Goal: Task Accomplishment & Management: Manage account settings

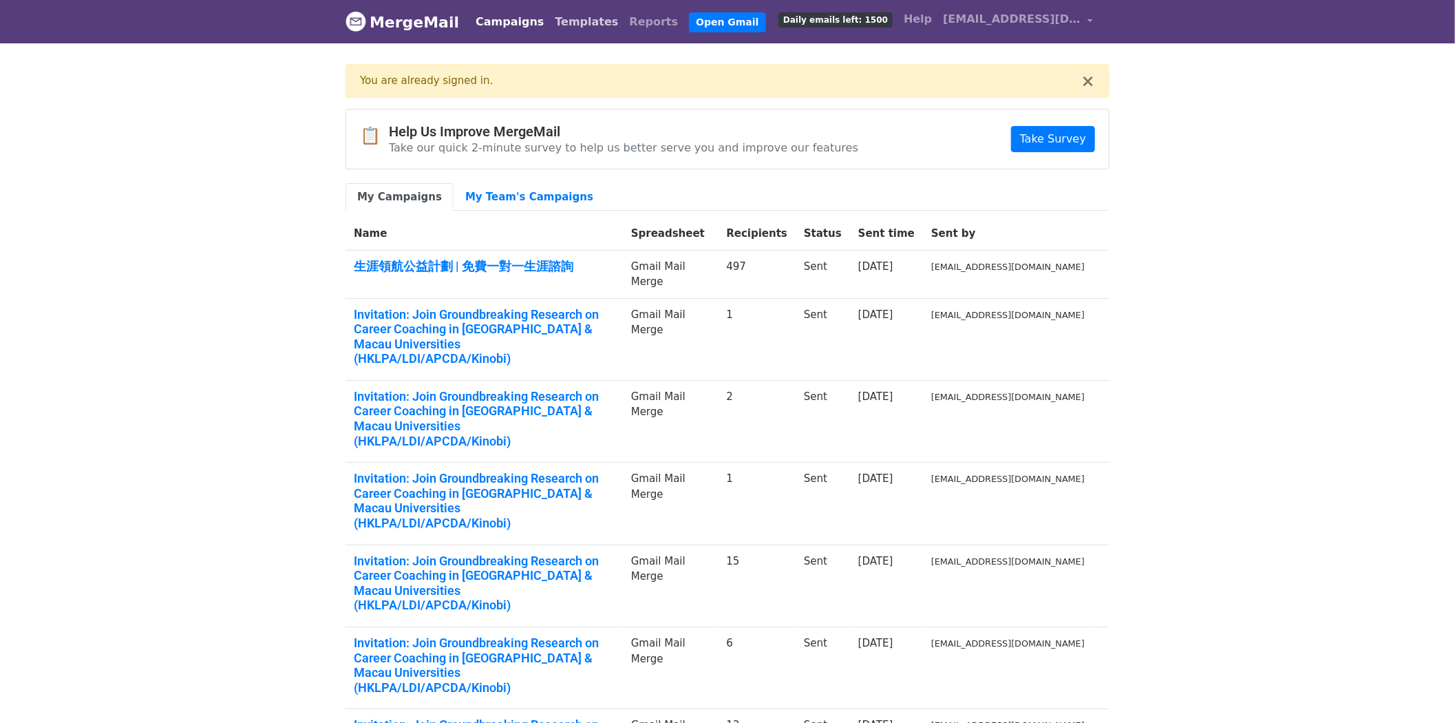
click at [558, 21] on link "Templates" at bounding box center [586, 22] width 74 height 28
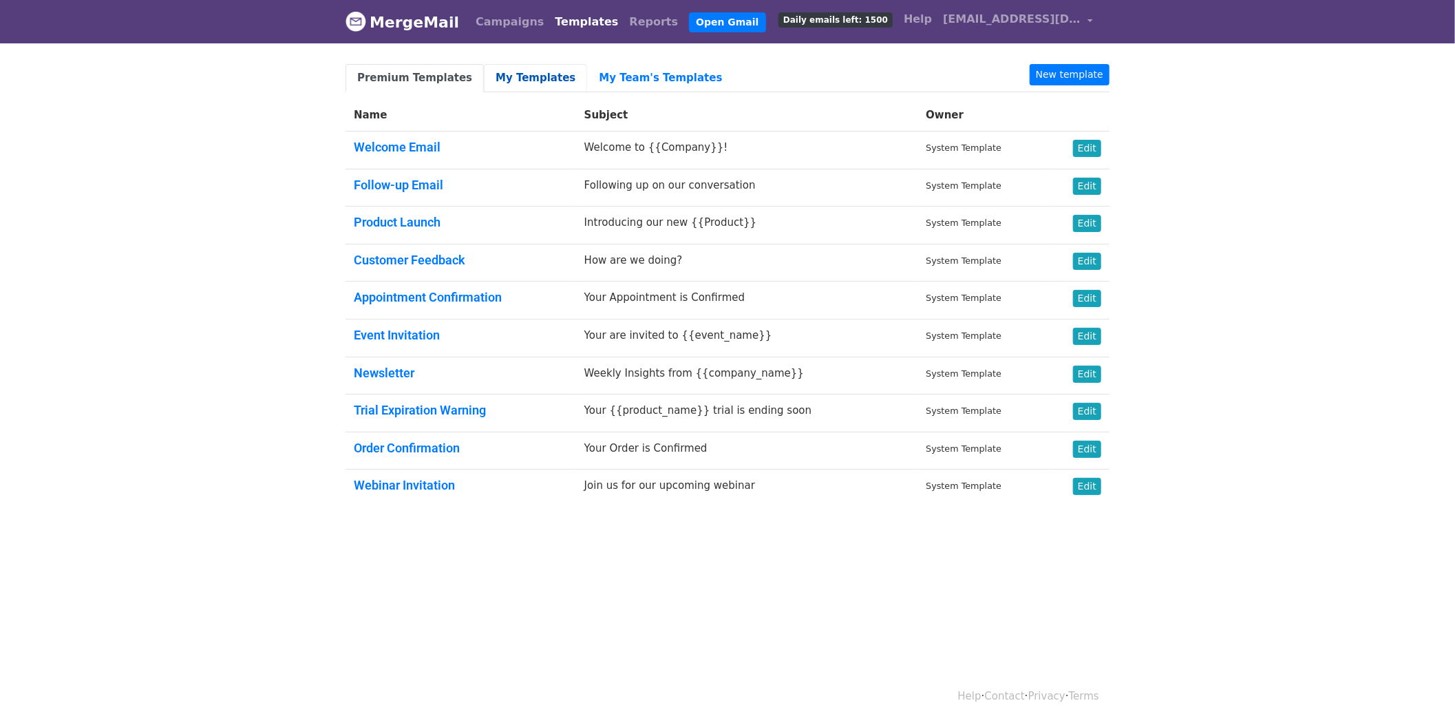
click at [518, 72] on link "My Templates" at bounding box center [535, 78] width 103 height 28
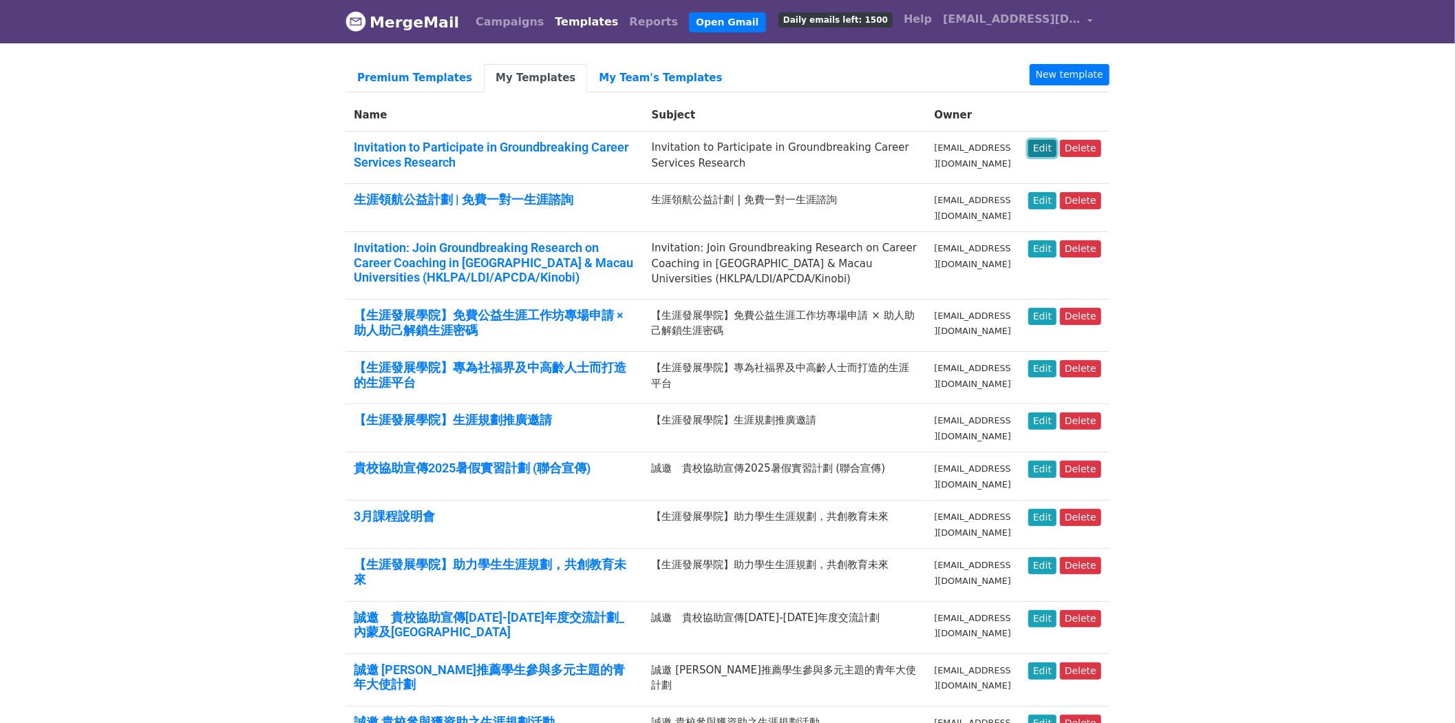
click at [1045, 147] on link "Edit" at bounding box center [1042, 148] width 28 height 17
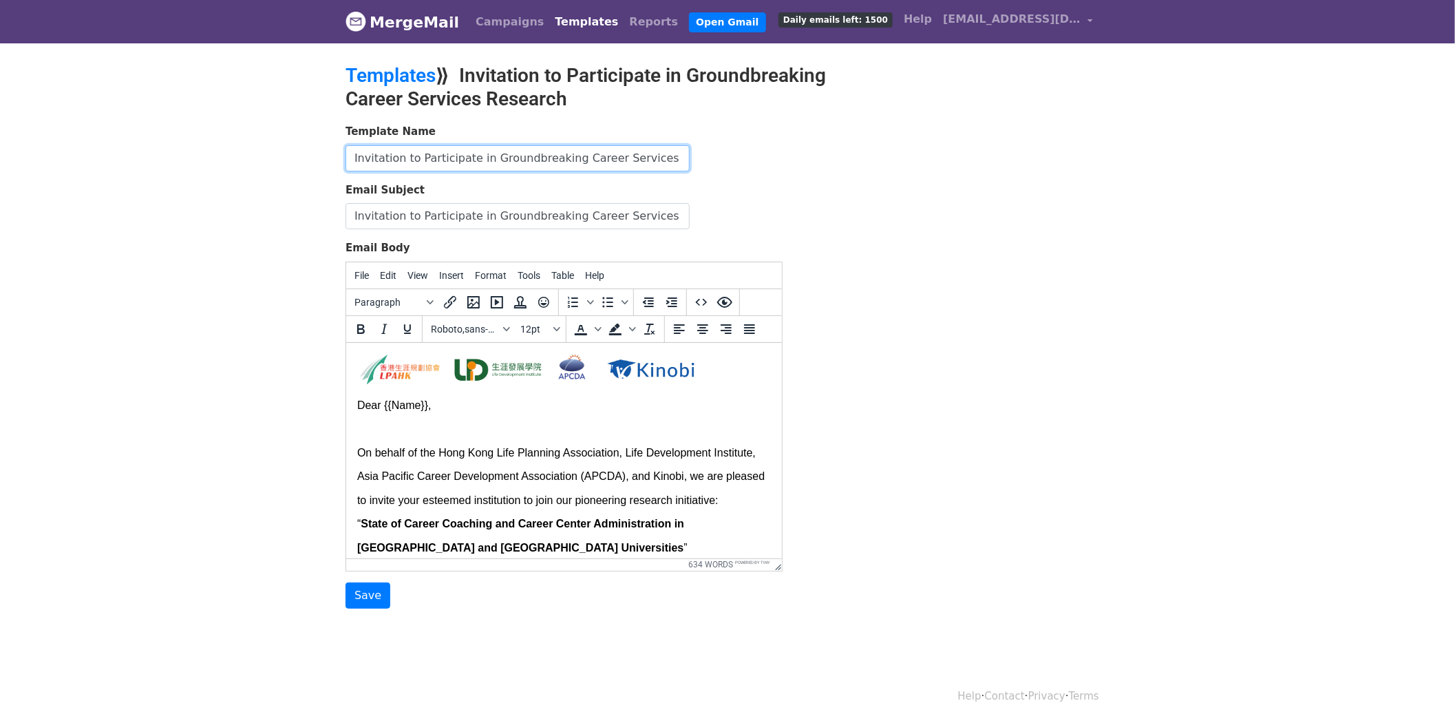
click at [523, 160] on input "Invitation to Participate in Groundbreaking Career Services Research" at bounding box center [518, 158] width 344 height 26
